Goal: Information Seeking & Learning: Learn about a topic

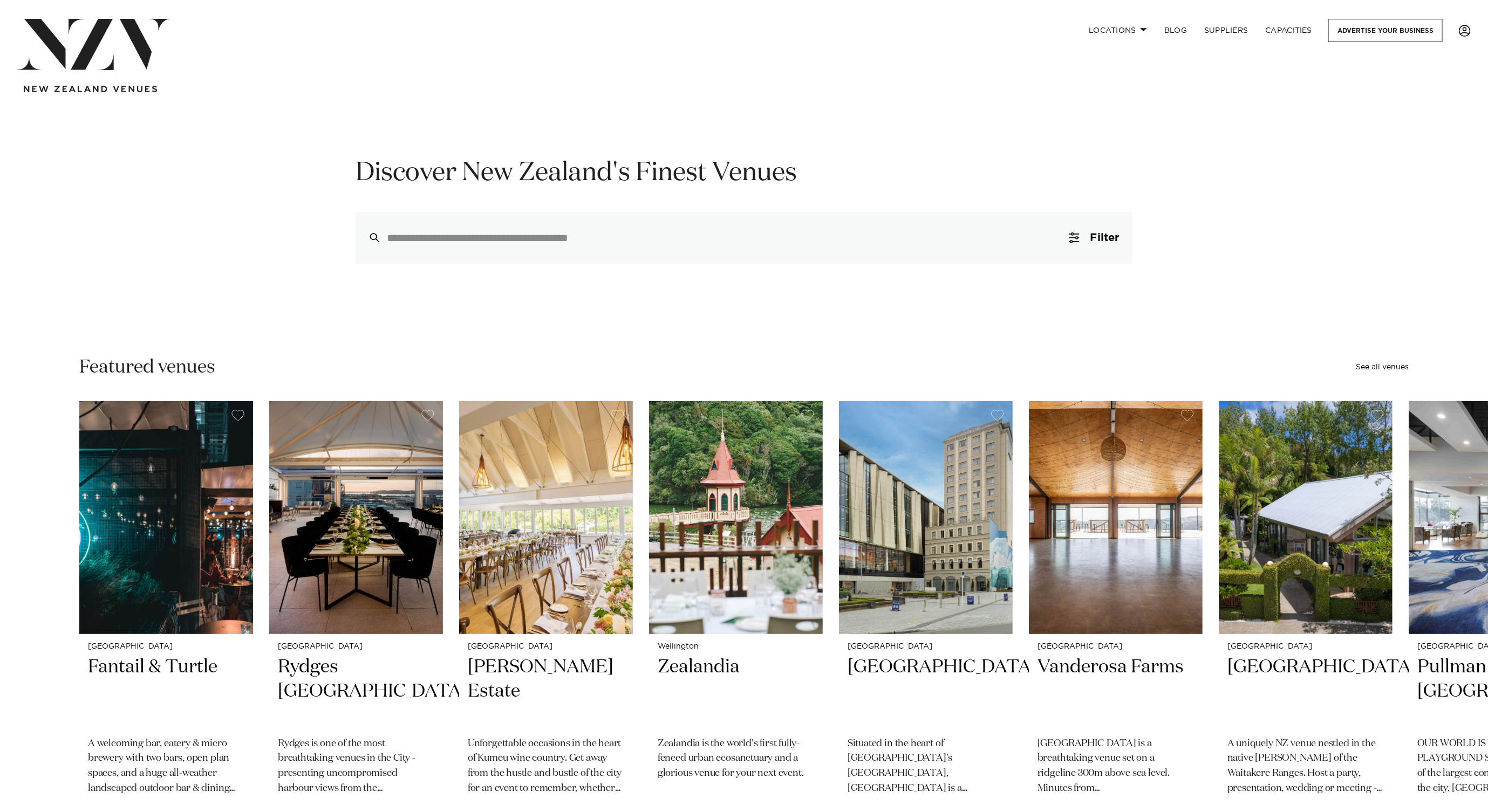
click at [1460, 35] on span at bounding box center [1466, 31] width 12 height 12
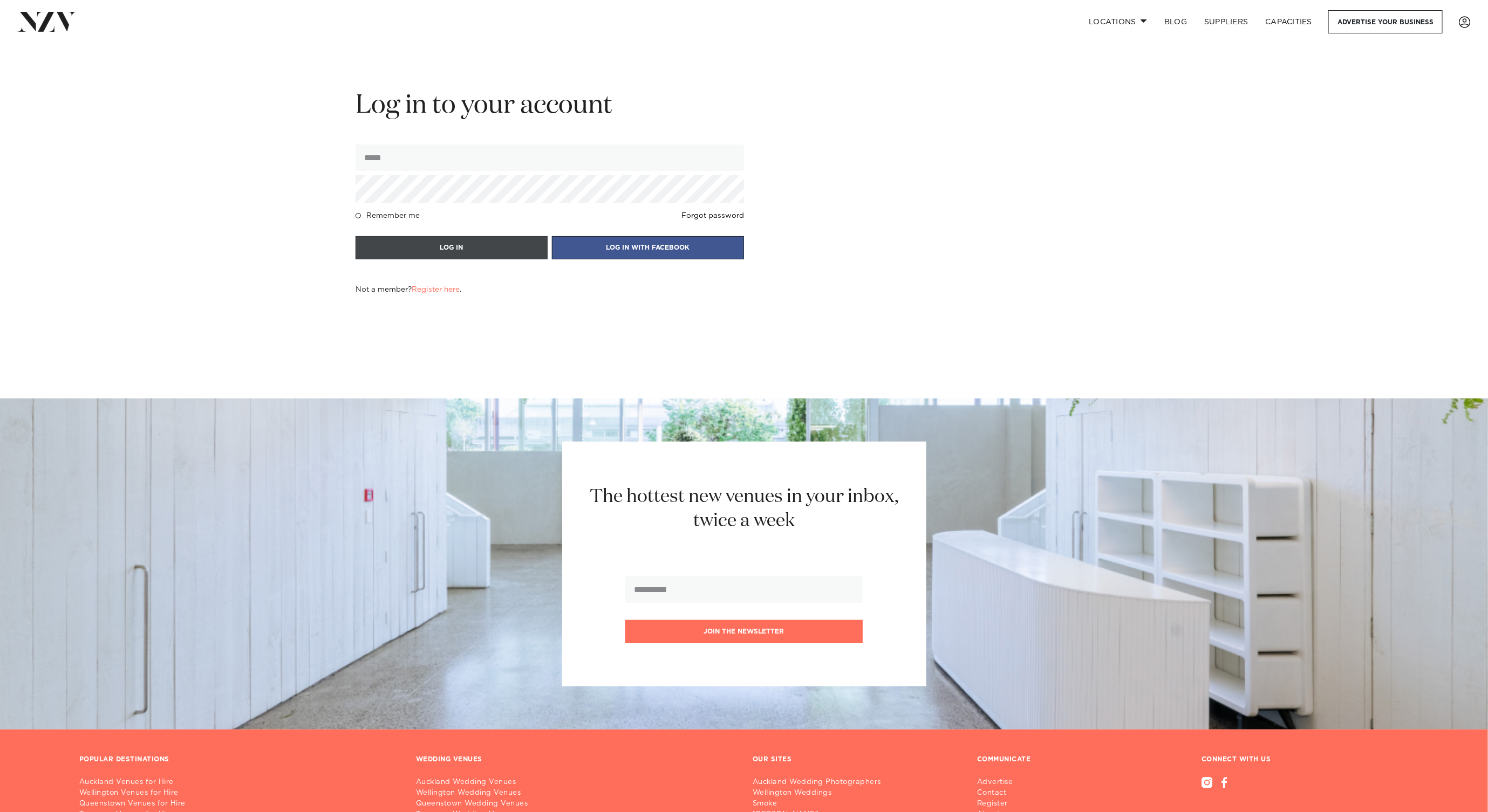
type input "**********"
click at [496, 248] on button "LOG IN" at bounding box center [452, 247] width 192 height 23
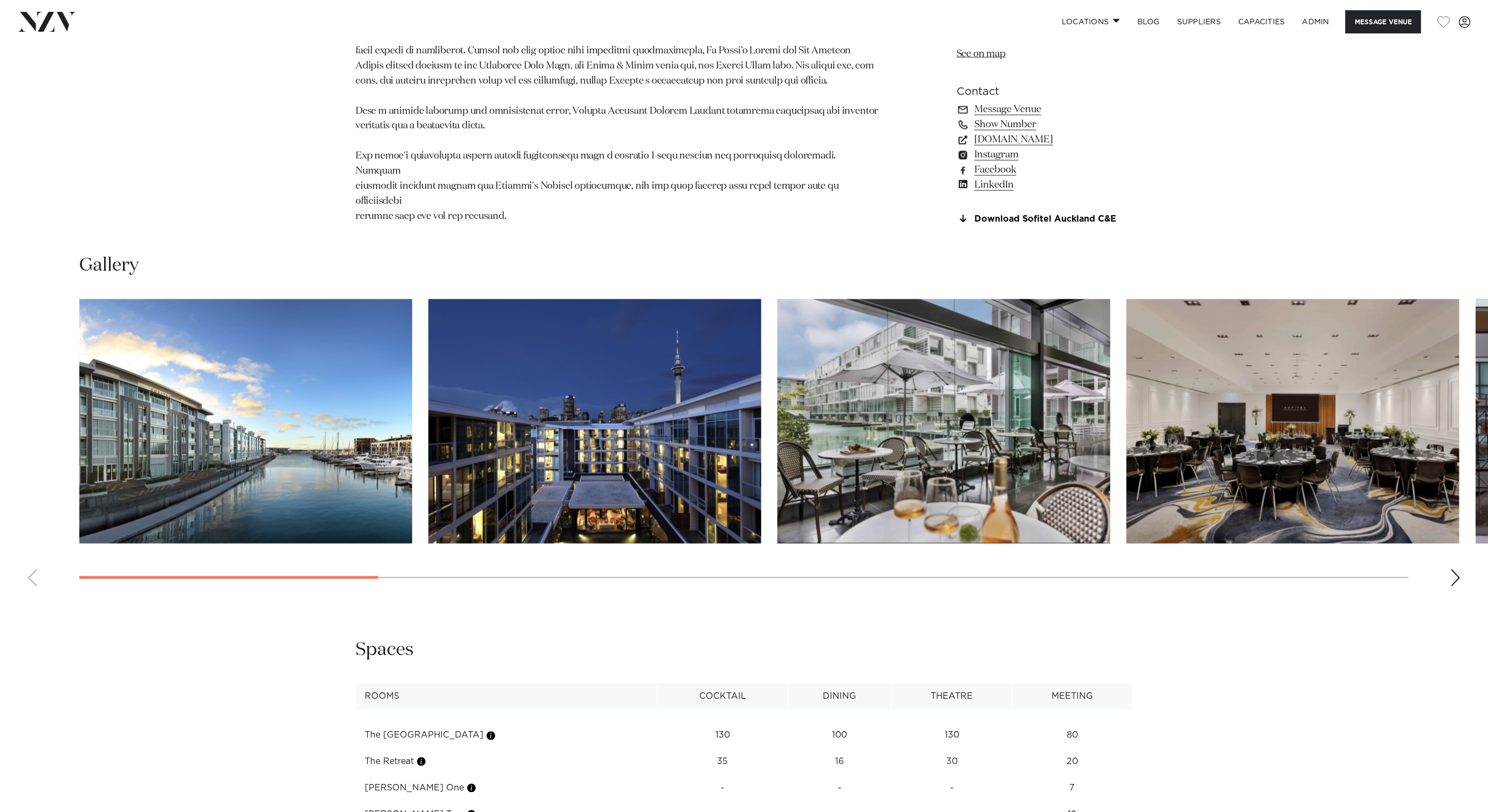
scroll to position [1180, 0]
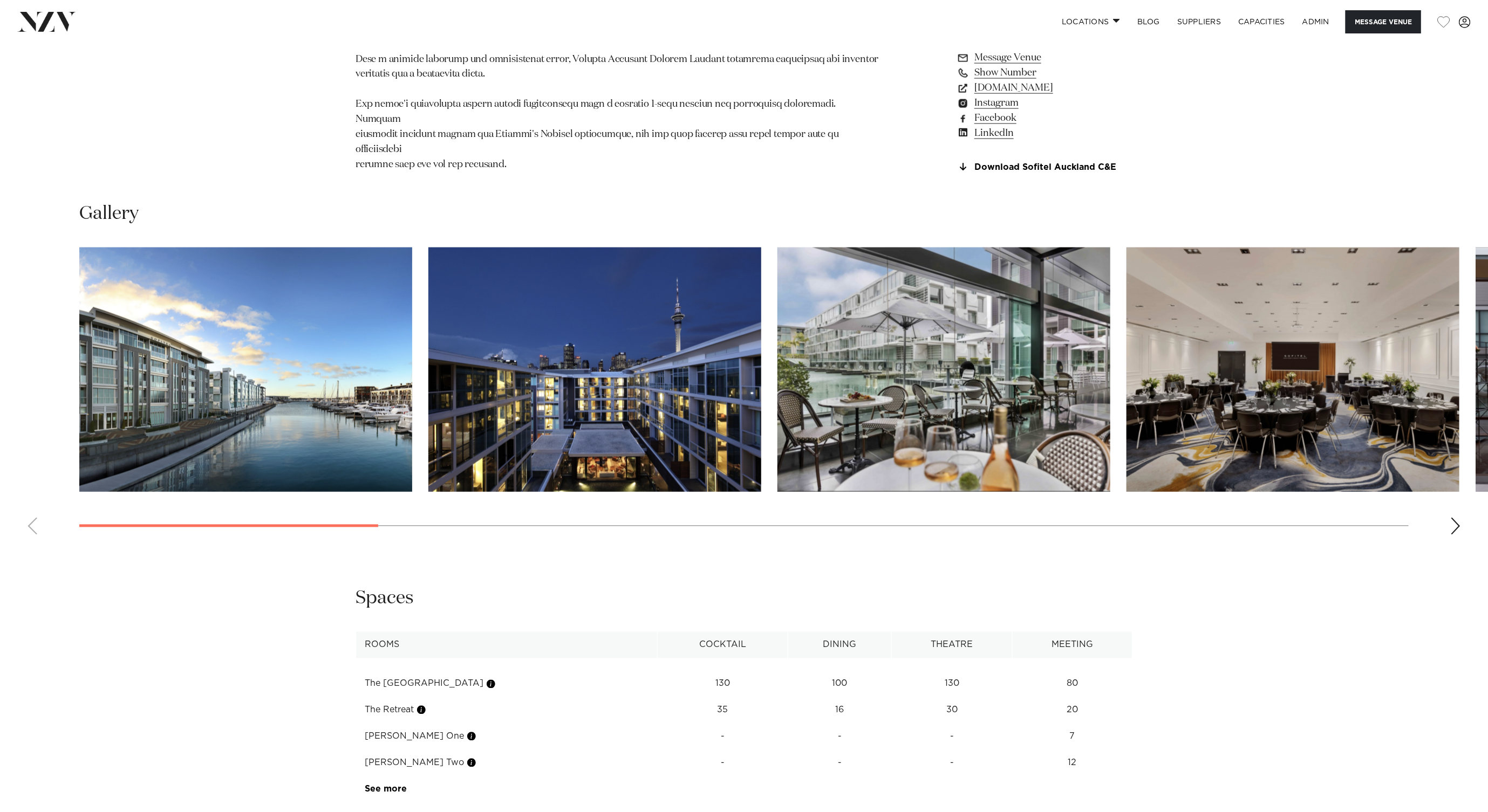
click at [277, 391] on img "1 / 17" at bounding box center [246, 369] width 333 height 245
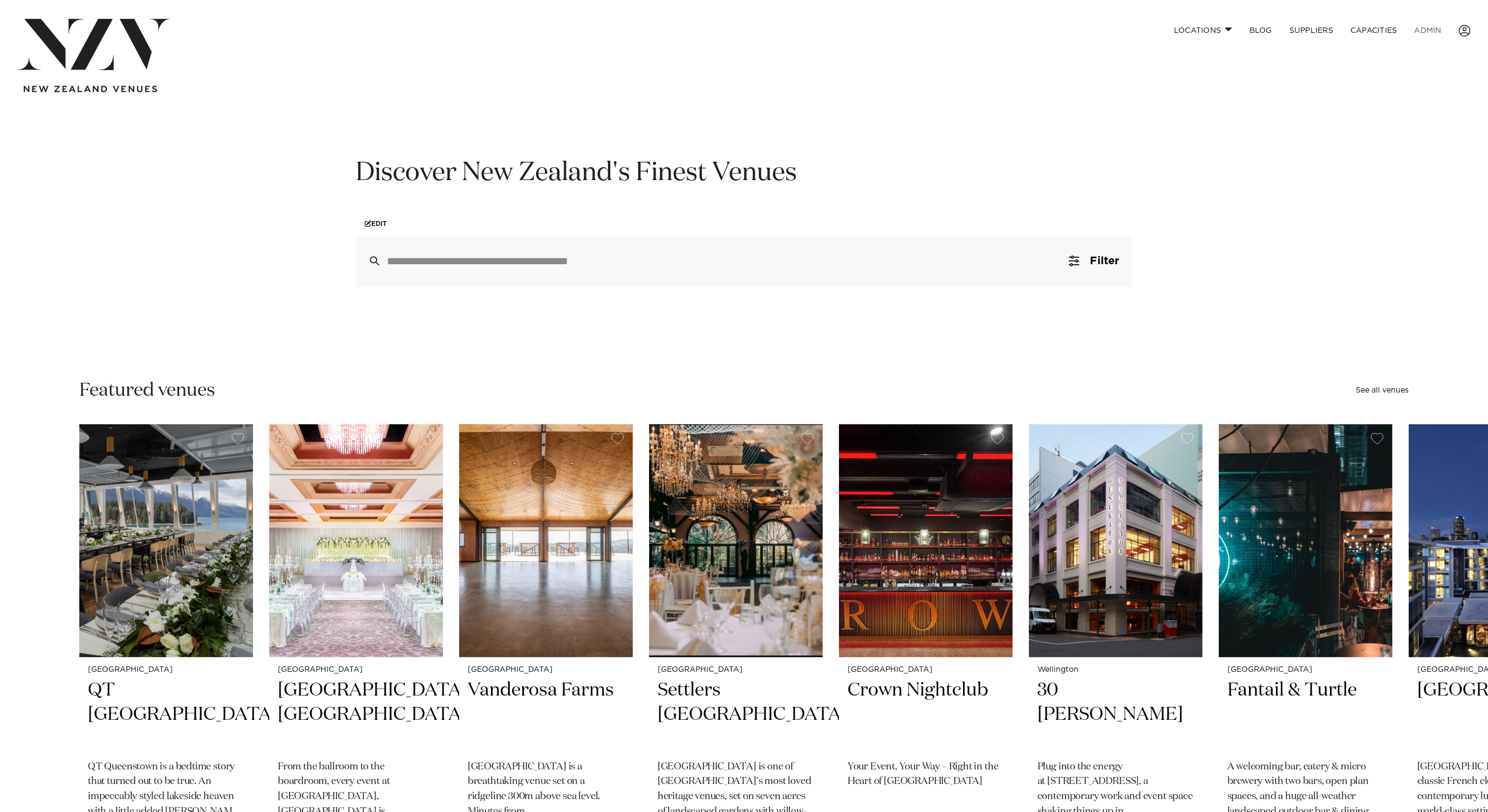
click at [1433, 31] on link "ADMIN" at bounding box center [1427, 30] width 44 height 23
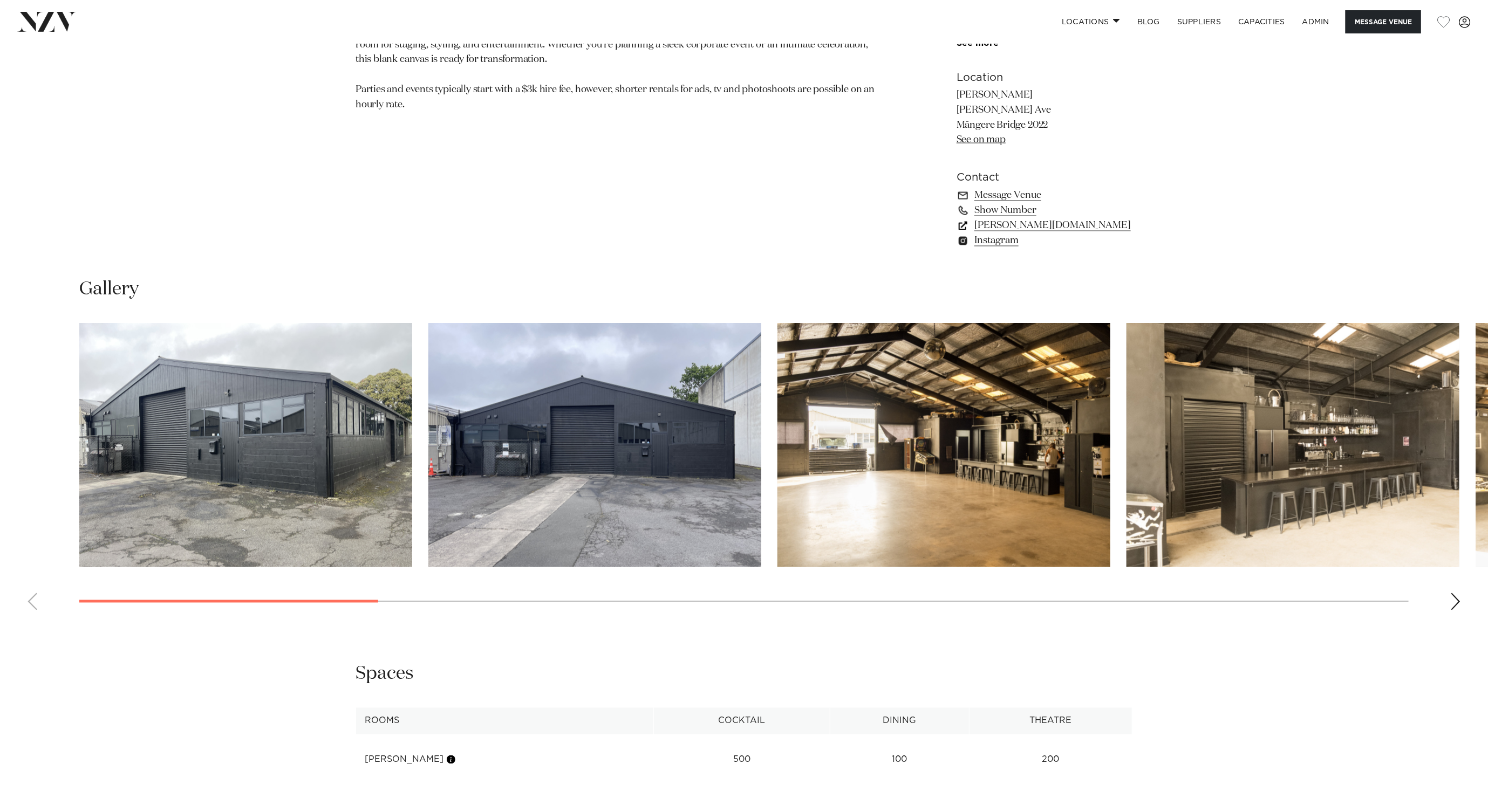
scroll to position [1027, 0]
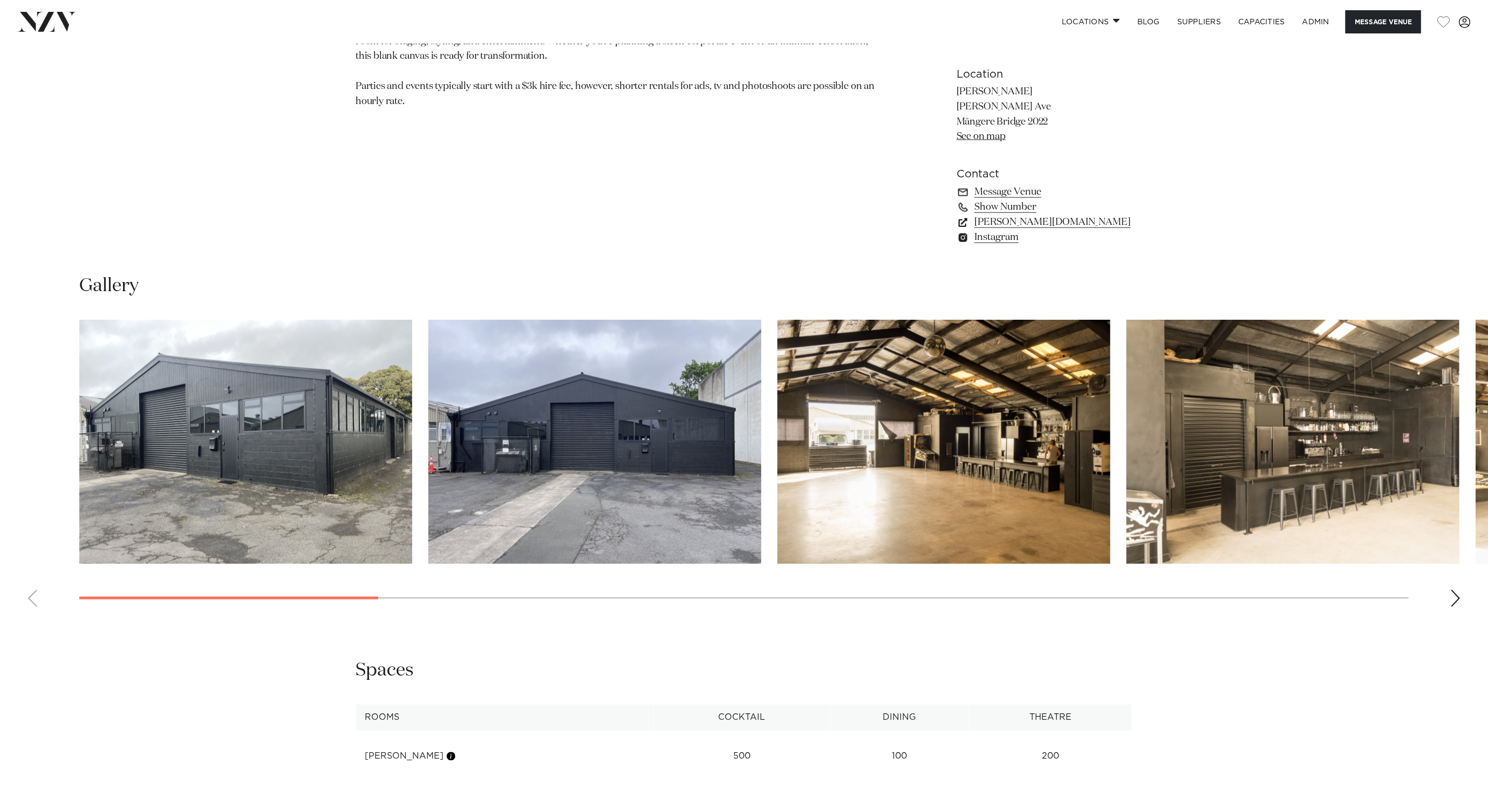
click at [1004, 225] on link "[PERSON_NAME][DOMAIN_NAME]" at bounding box center [1044, 221] width 176 height 15
